Goal: Task Accomplishment & Management: Use online tool/utility

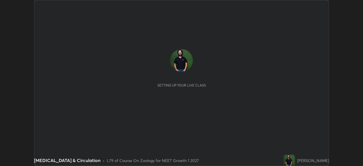
scroll to position [166, 363]
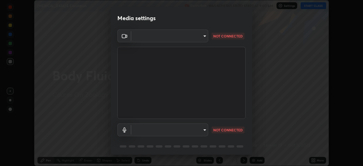
type input "f214d892c1ea21fc9911be358f21603cf7c671268a3f3fdd0c8c81d5790bf436"
type input "communications"
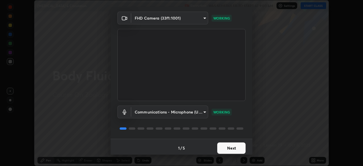
scroll to position [20, 0]
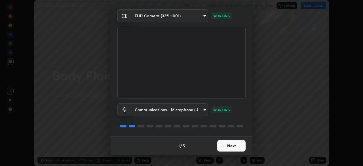
click at [232, 147] on button "Next" at bounding box center [231, 145] width 28 height 11
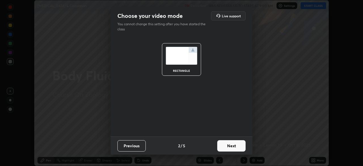
click at [133, 146] on button "Previous" at bounding box center [131, 145] width 28 height 11
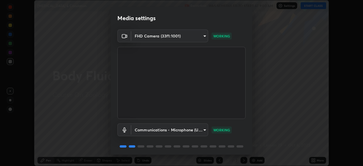
scroll to position [20, 0]
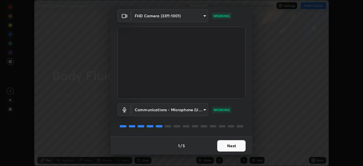
click at [233, 148] on button "Next" at bounding box center [231, 145] width 28 height 11
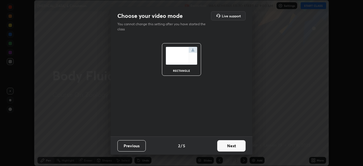
scroll to position [0, 0]
click at [229, 144] on button "Next" at bounding box center [231, 145] width 28 height 11
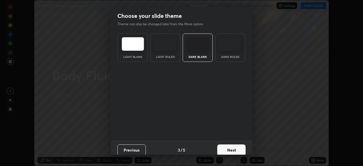
scroll to position [4, 0]
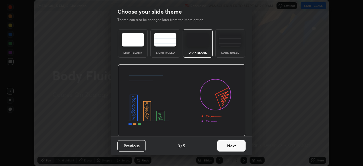
click at [228, 146] on button "Next" at bounding box center [231, 145] width 28 height 11
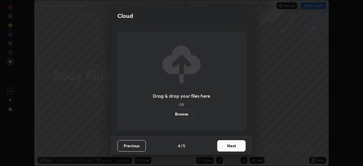
click at [229, 146] on button "Next" at bounding box center [231, 145] width 28 height 11
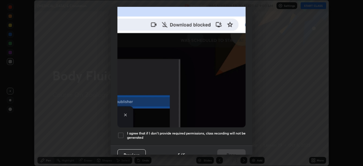
scroll to position [136, 0]
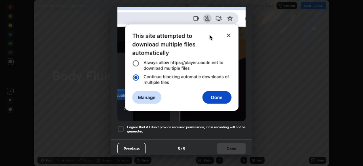
click at [121, 126] on div at bounding box center [120, 129] width 7 height 7
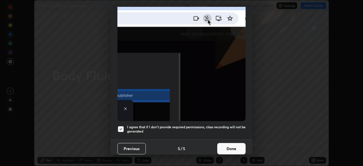
click at [232, 147] on button "Done" at bounding box center [231, 148] width 28 height 11
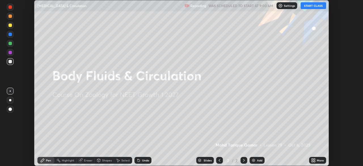
click at [318, 7] on button "START CLASS" at bounding box center [314, 5] width 26 height 7
